Goal: Navigation & Orientation: Find specific page/section

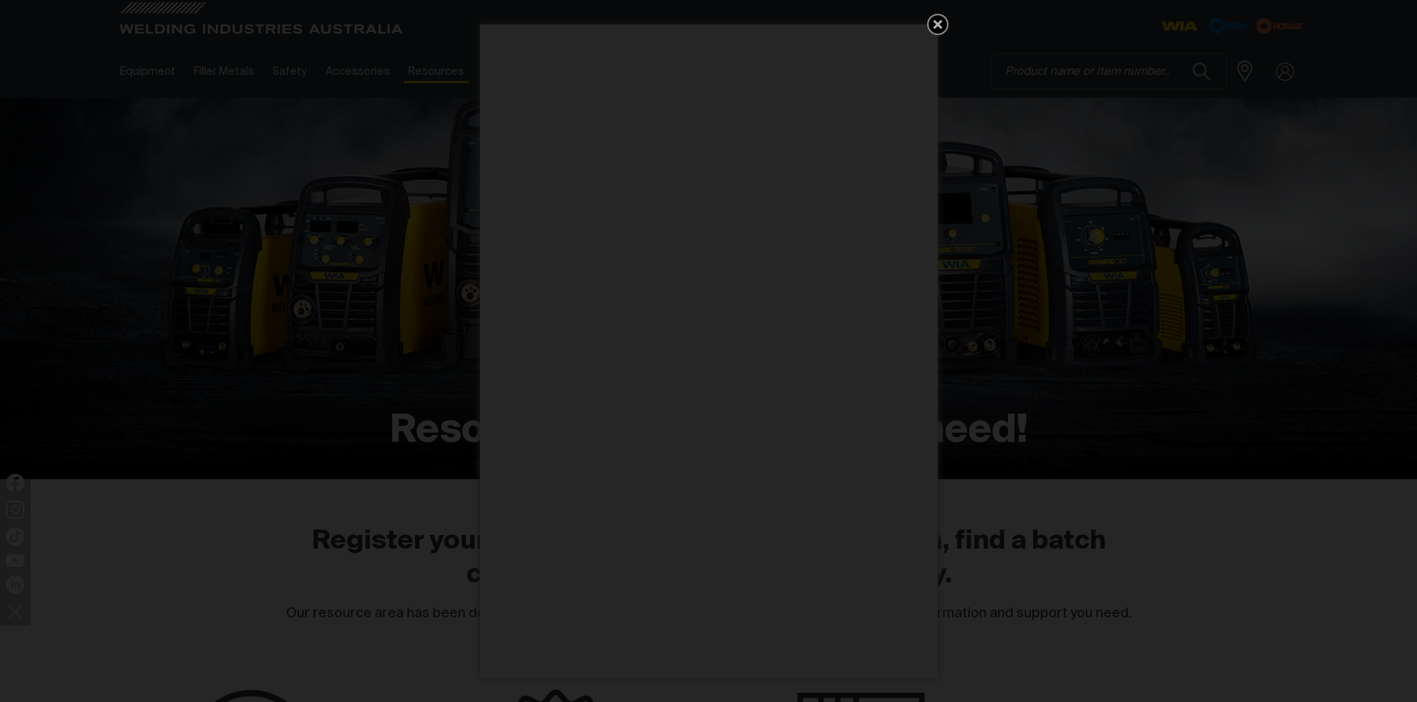
click at [938, 21] on icon "Get 5 WIA Welding Guides Free!" at bounding box center [938, 24] width 18 height 18
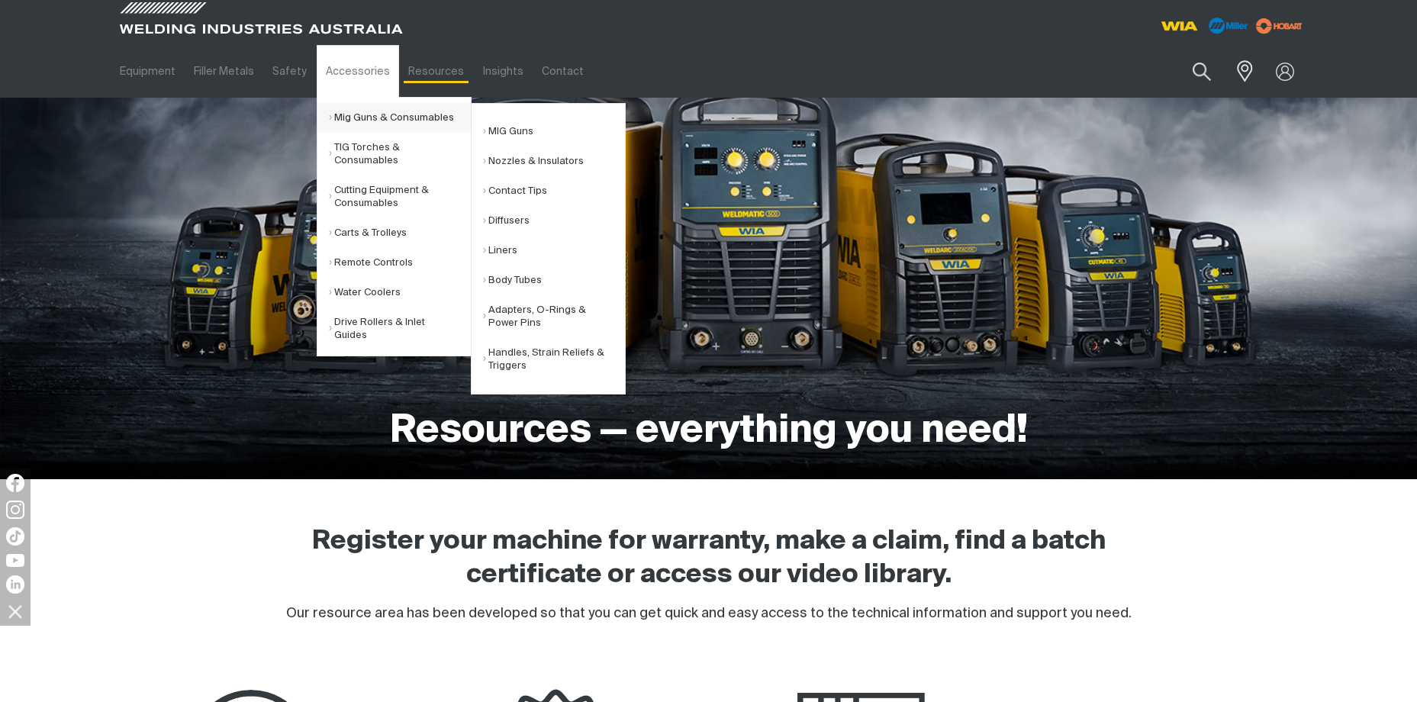
click at [350, 115] on link "Mig Guns & Consumables" at bounding box center [400, 118] width 142 height 30
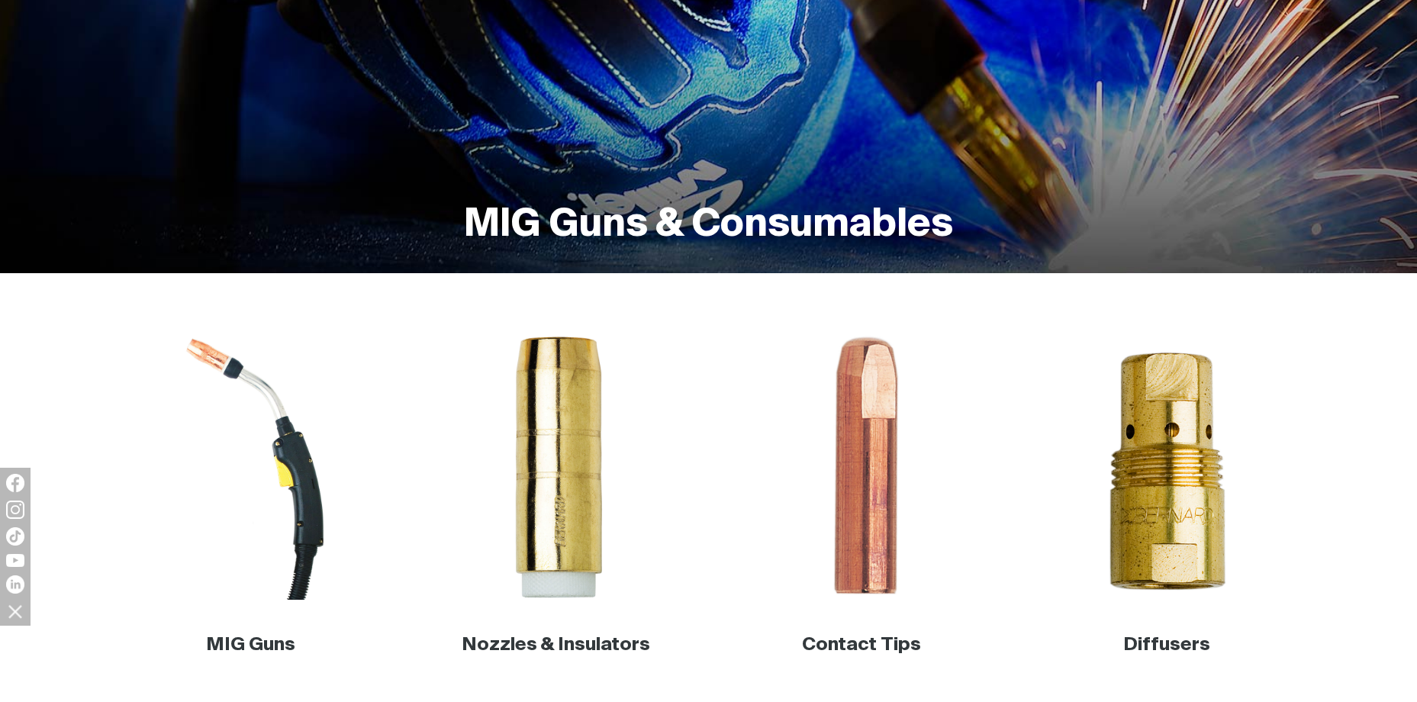
scroll to position [382, 0]
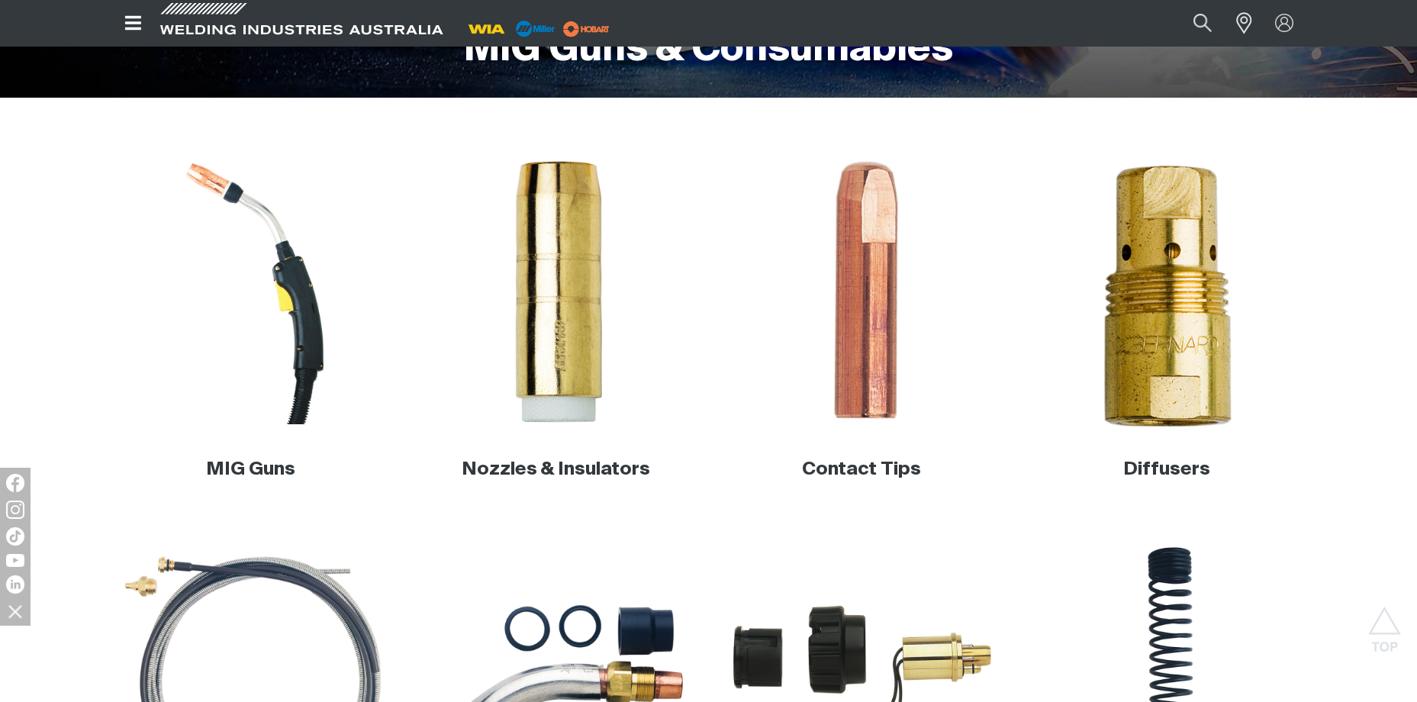
click at [1145, 310] on img at bounding box center [1166, 292] width 292 height 292
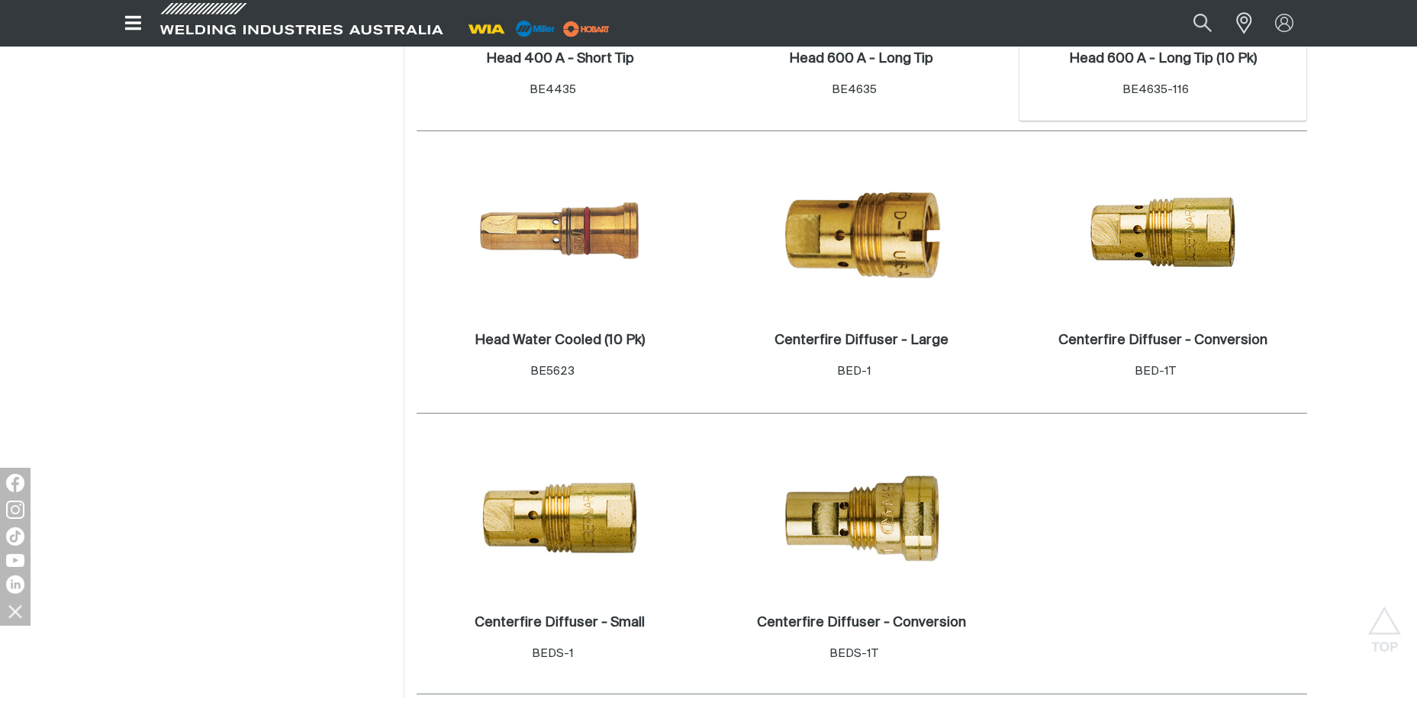
scroll to position [1069, 0]
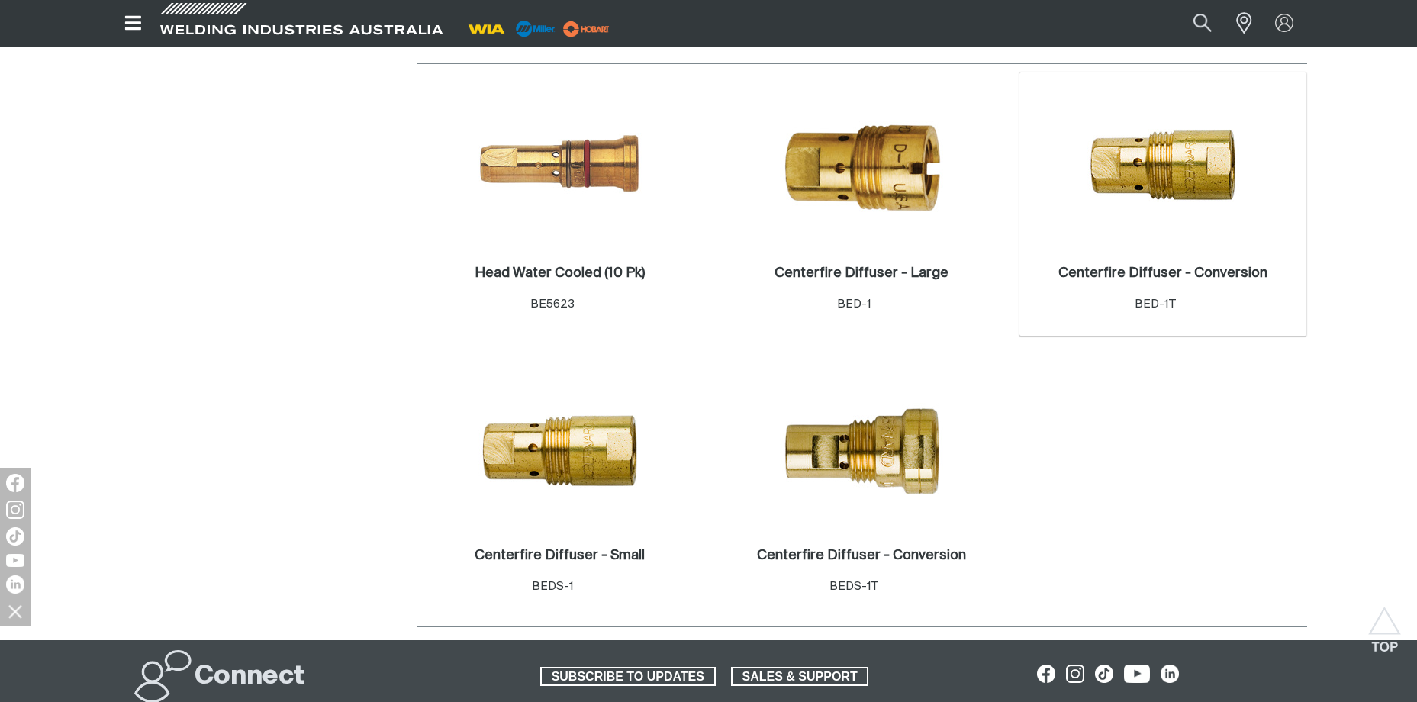
click at [1180, 166] on img at bounding box center [1162, 166] width 163 height 98
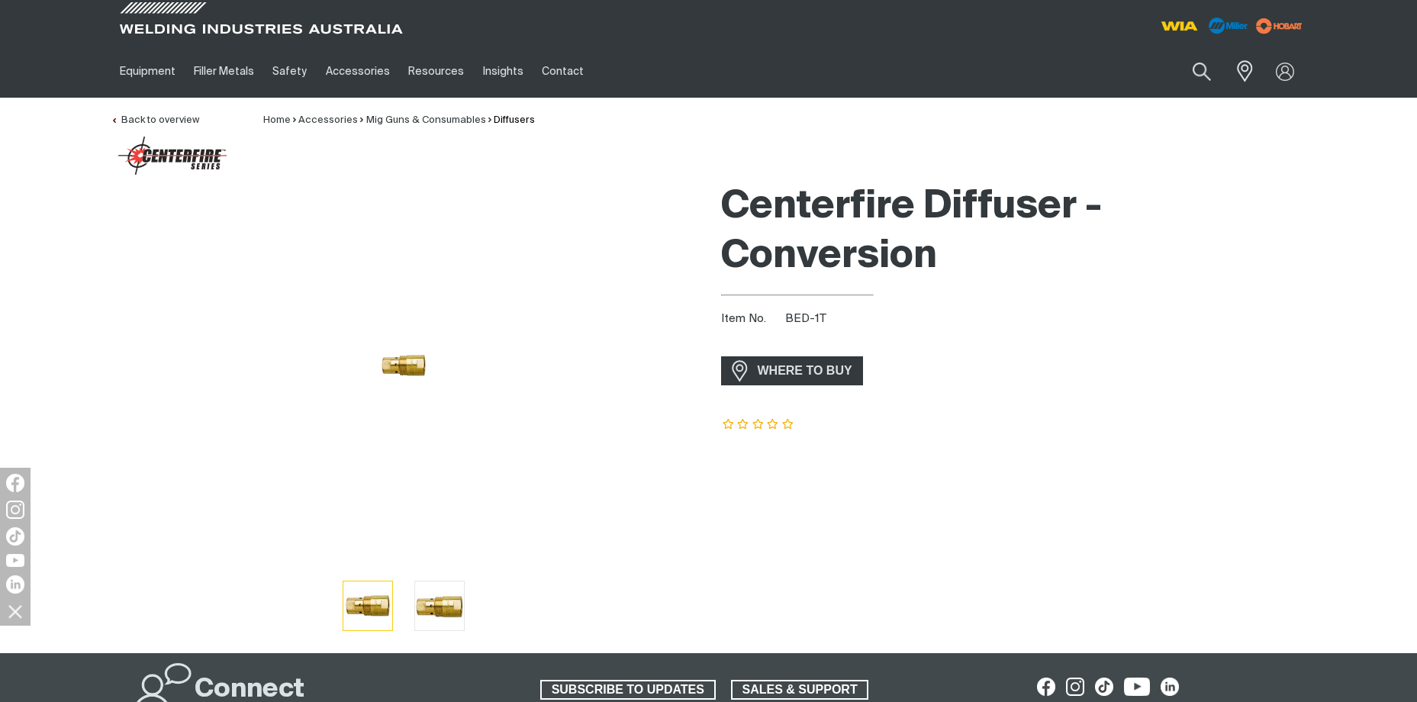
click at [401, 362] on img at bounding box center [403, 365] width 49 height 29
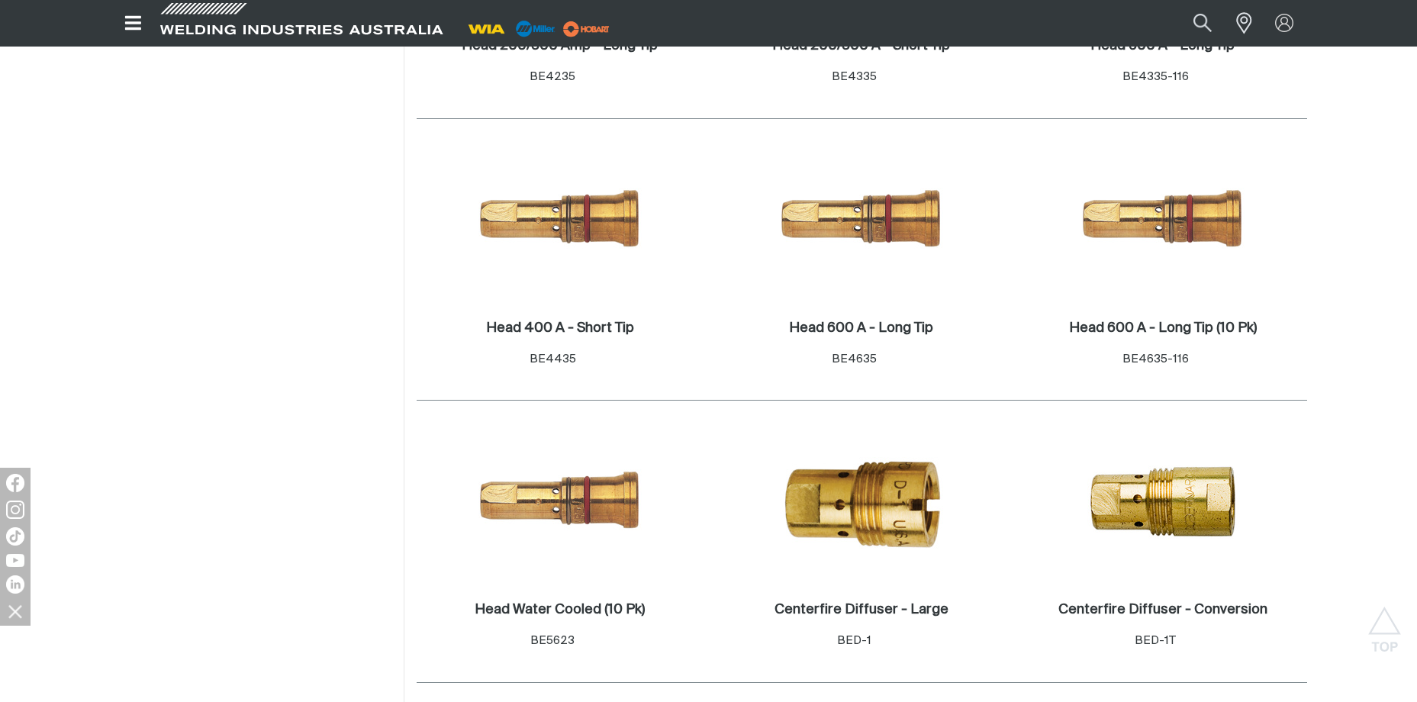
scroll to position [763, 0]
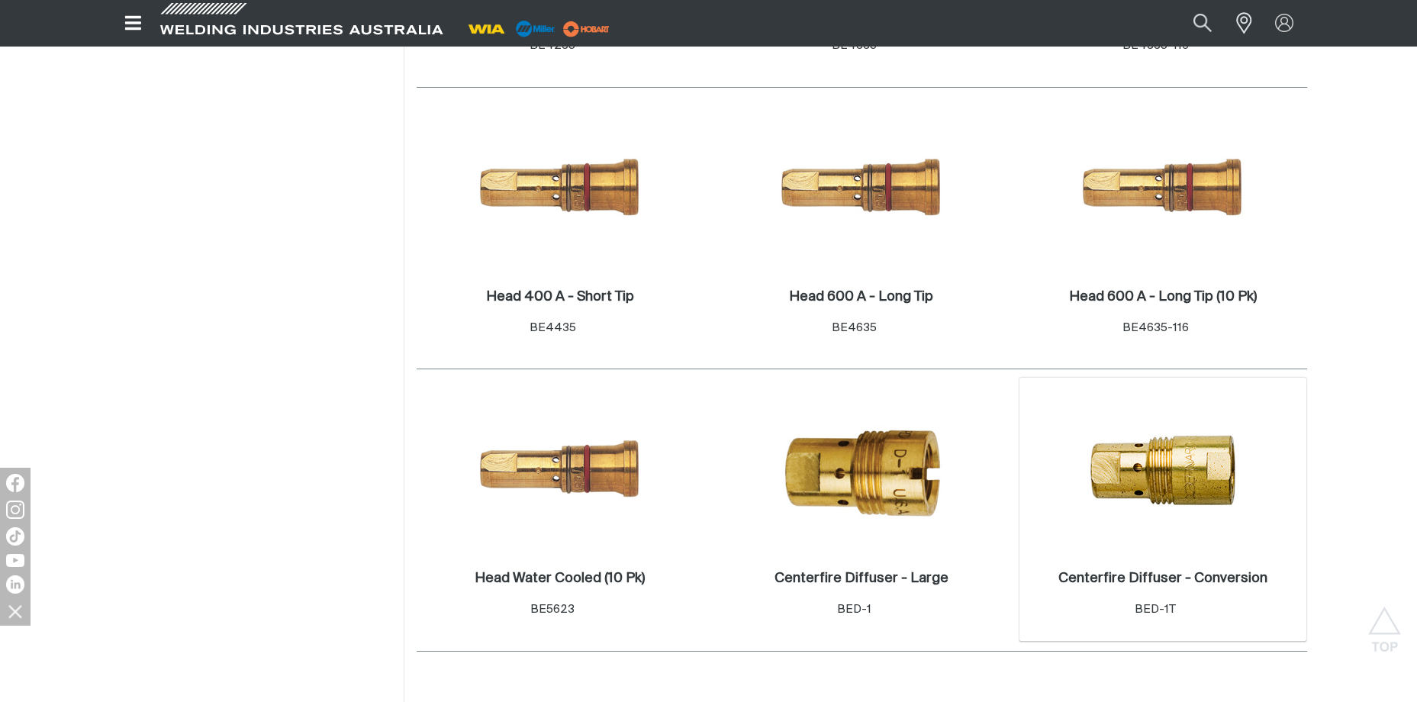
click at [1156, 464] on img at bounding box center [1162, 471] width 163 height 98
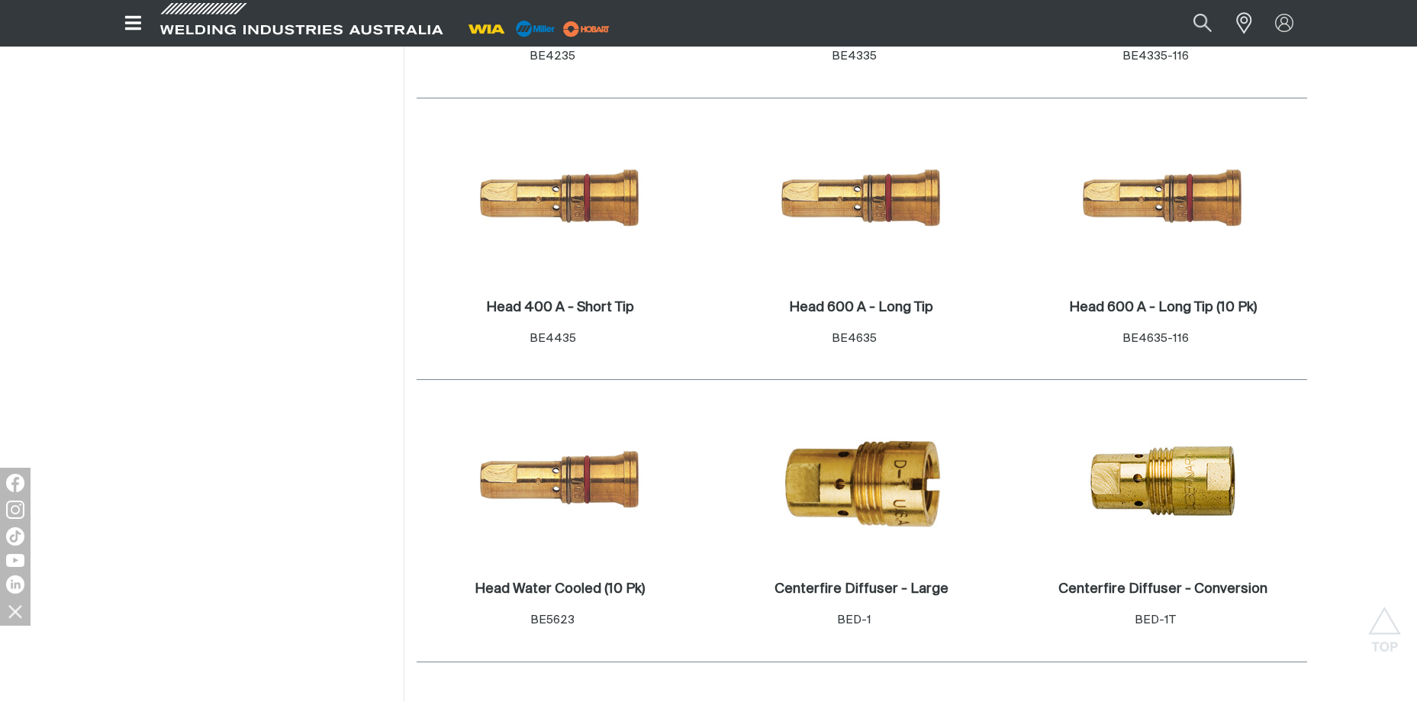
scroll to position [763, 0]
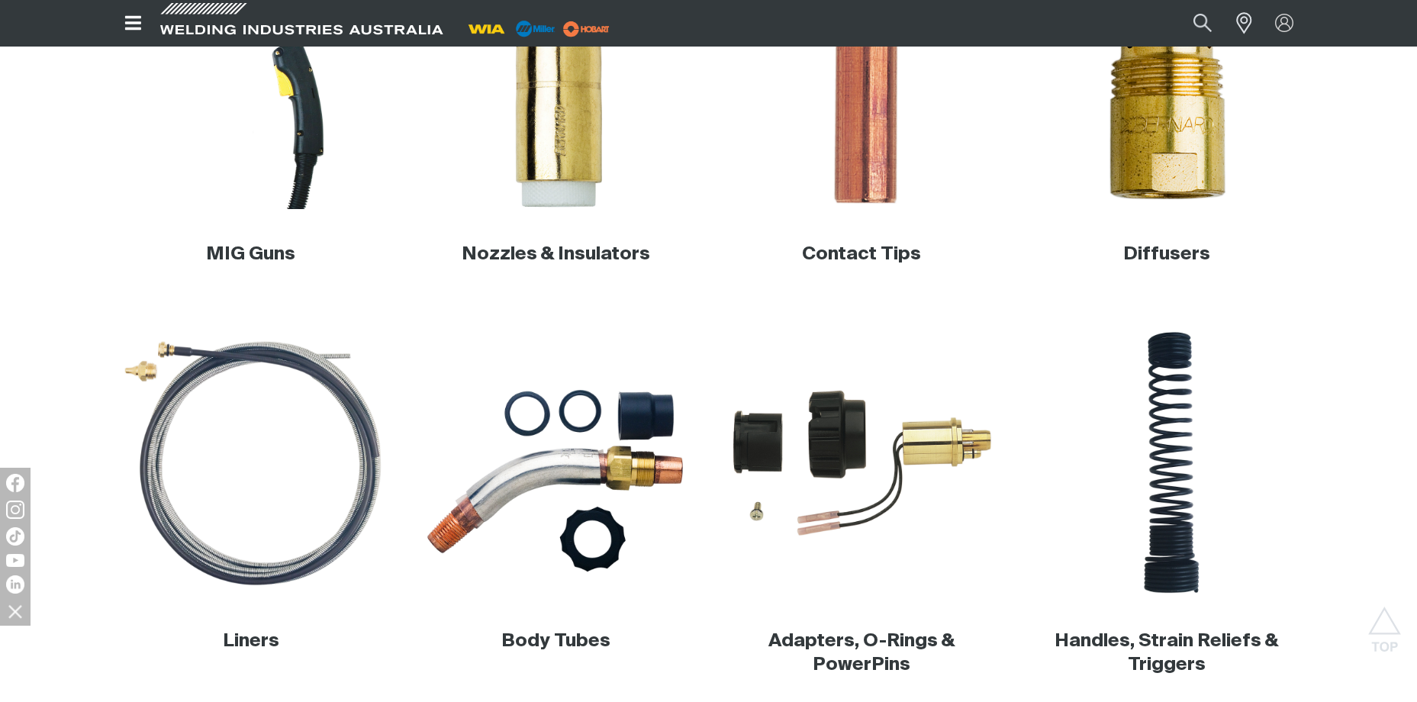
scroll to position [504, 0]
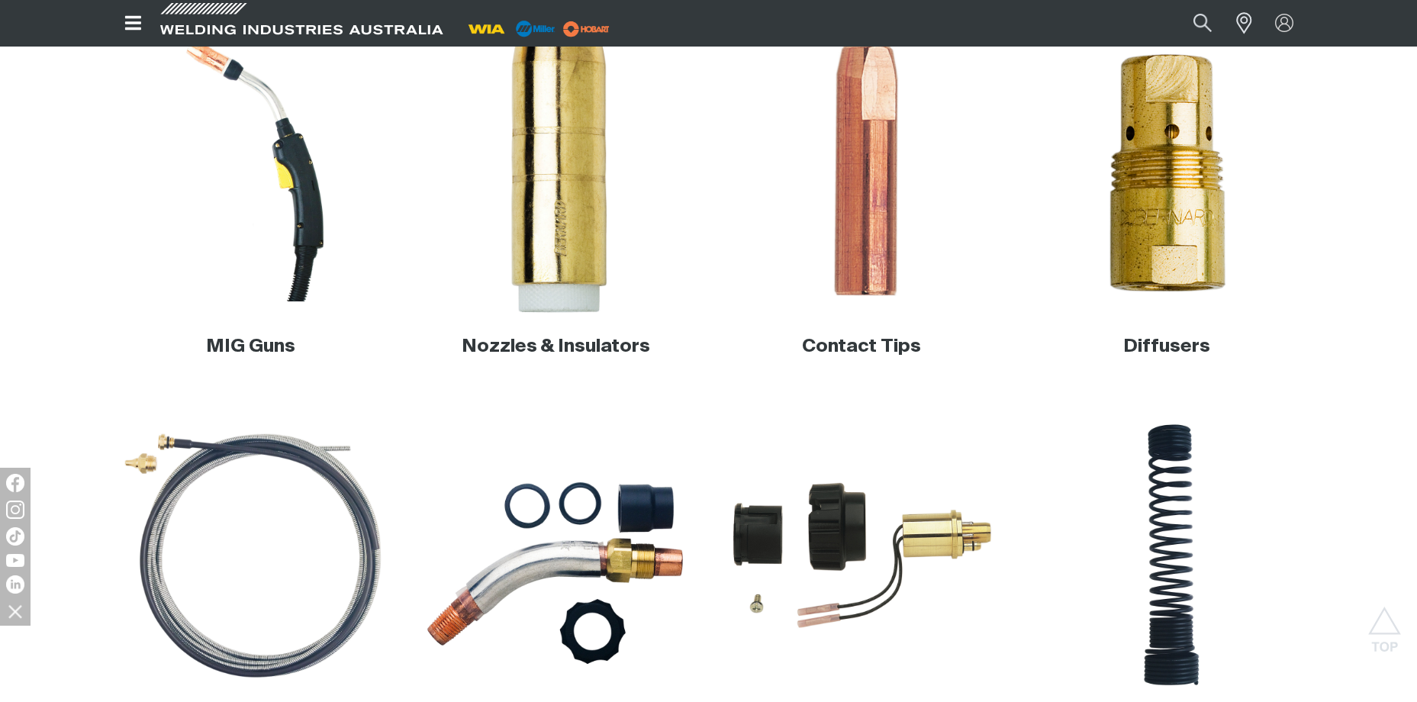
click at [574, 279] on img at bounding box center [556, 169] width 292 height 292
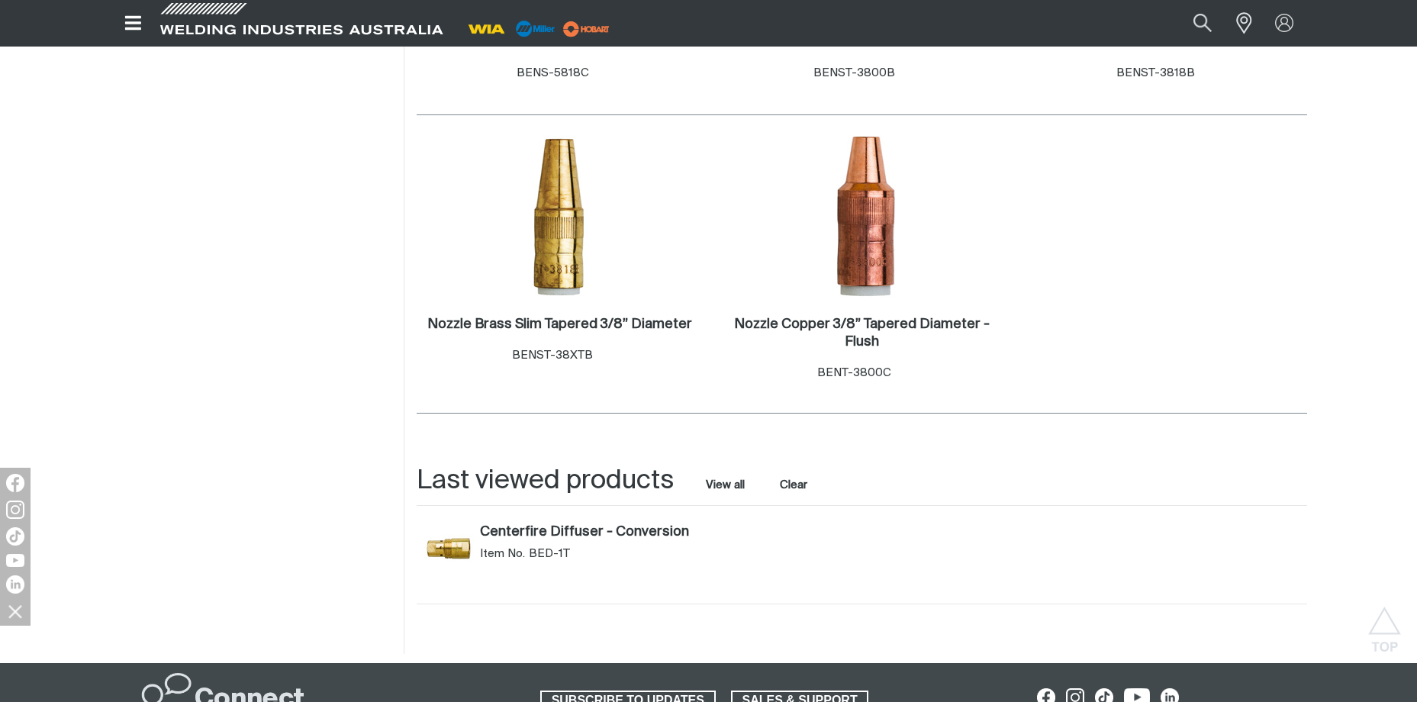
scroll to position [3892, 0]
